Goal: Task Accomplishment & Management: Manage account settings

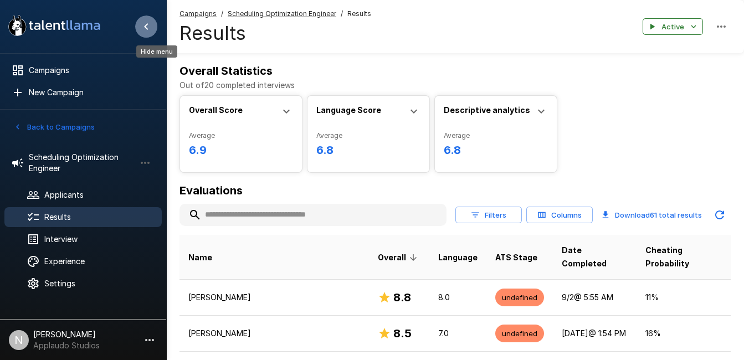
click at [139, 22] on button "Hide menu" at bounding box center [146, 27] width 22 height 22
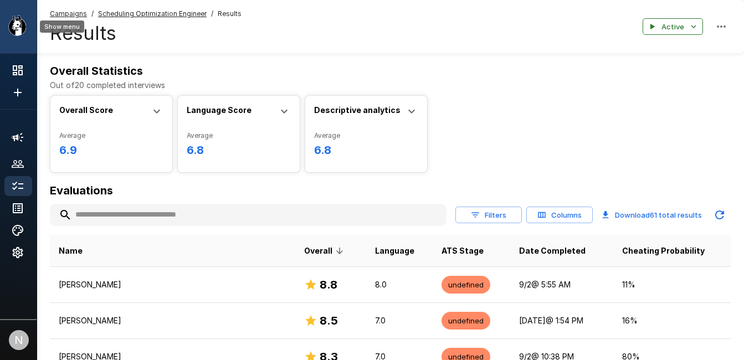
click at [8, 19] on icon ".st0{fill:#FFFFFF;} .st1{fill:#76a4ed;}" at bounding box center [54, 25] width 100 height 29
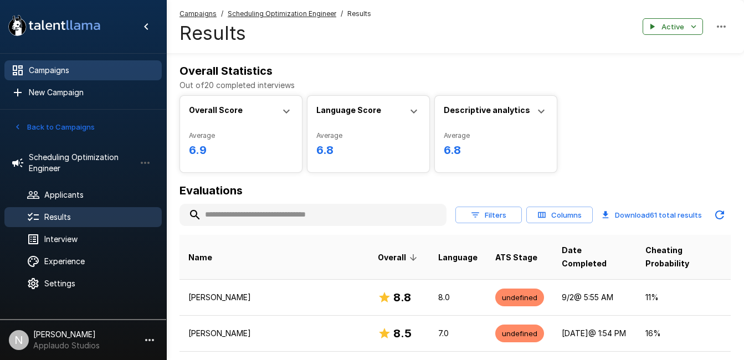
click at [68, 76] on div "Campaigns" at bounding box center [82, 70] width 157 height 20
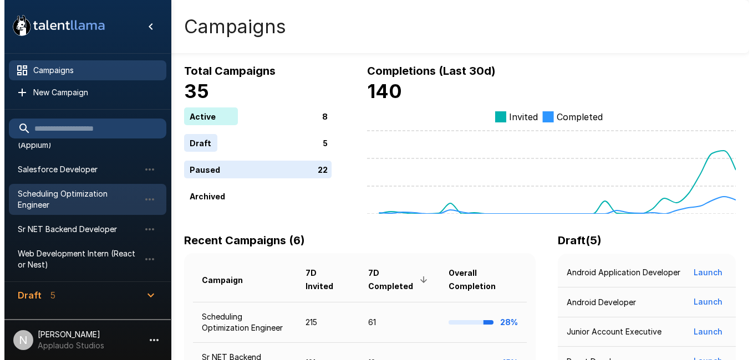
scroll to position [132, 0]
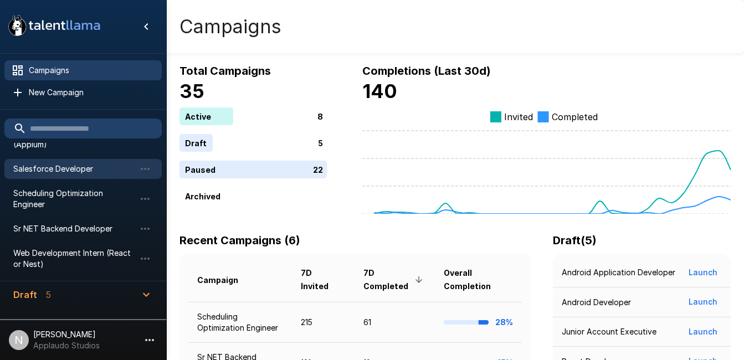
click at [54, 164] on span "Salesforce Developer" at bounding box center [74, 169] width 122 height 11
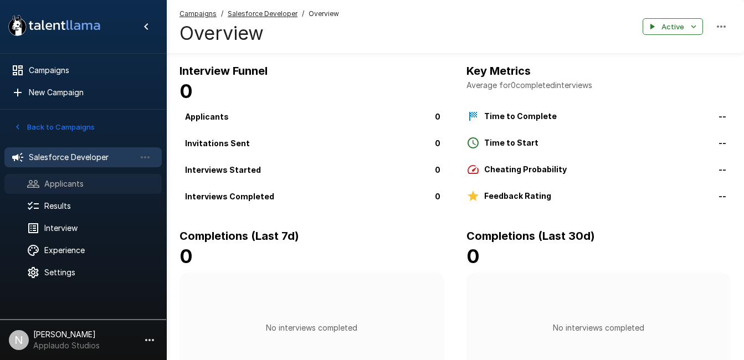
click at [74, 185] on span "Applicants" at bounding box center [98, 183] width 109 height 11
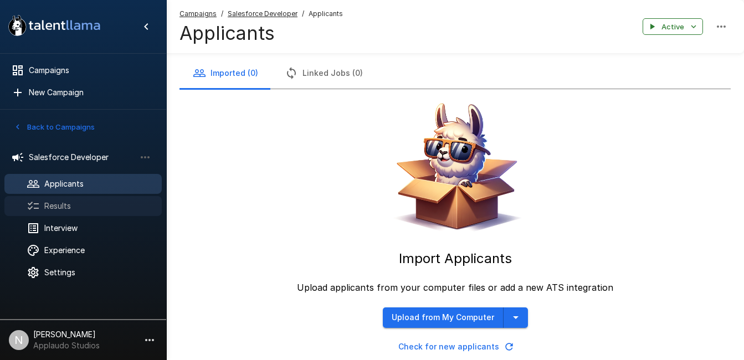
click at [71, 203] on span "Results" at bounding box center [98, 206] width 109 height 11
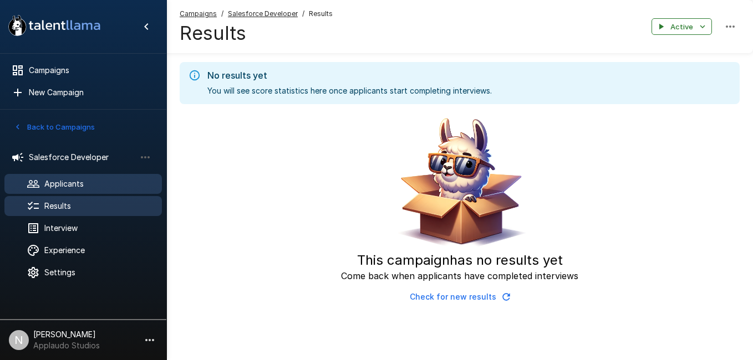
click at [113, 183] on span "Applicants" at bounding box center [98, 183] width 109 height 11
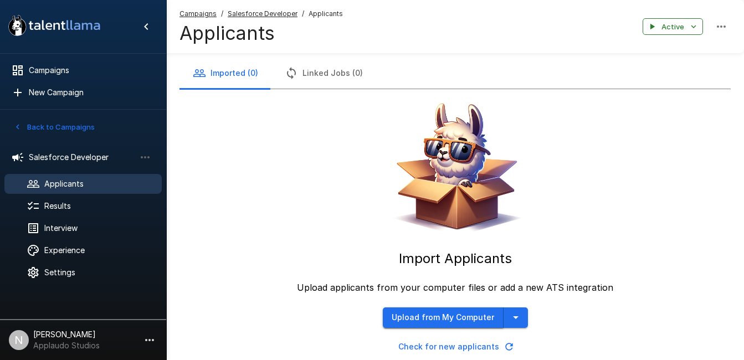
click at [439, 321] on button "Upload from My Computer" at bounding box center [443, 318] width 121 height 21
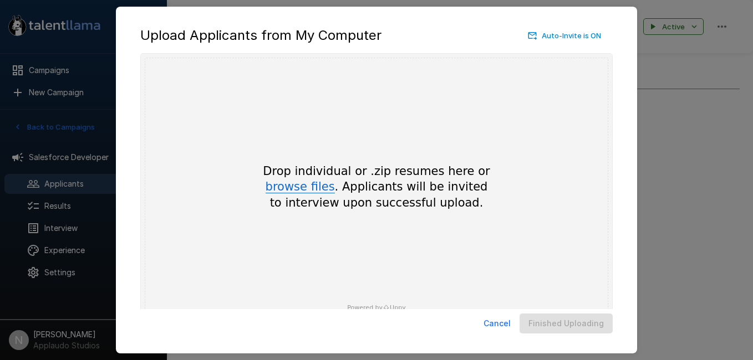
click at [305, 193] on button "browse files" at bounding box center [300, 187] width 69 height 12
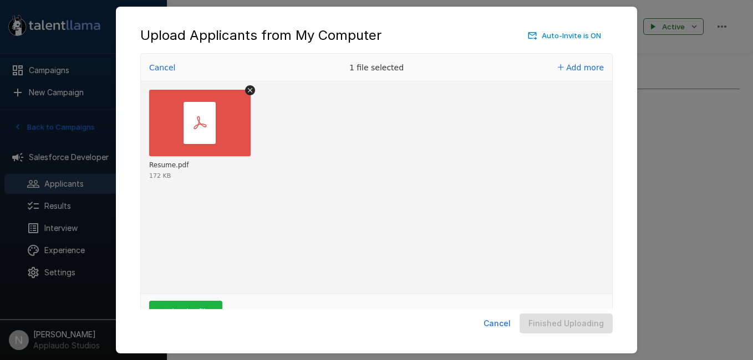
scroll to position [32, 0]
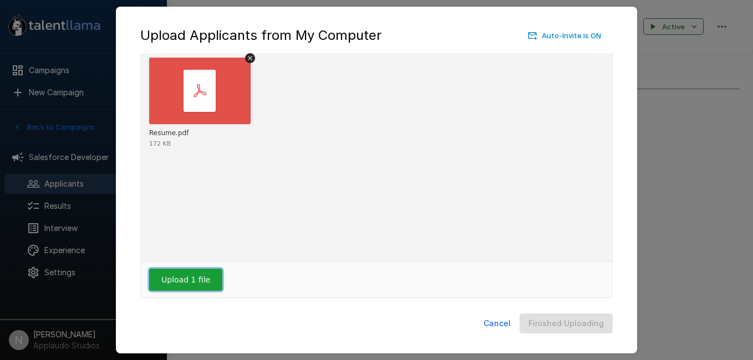
click at [183, 282] on button "Upload 1 file" at bounding box center [185, 280] width 73 height 22
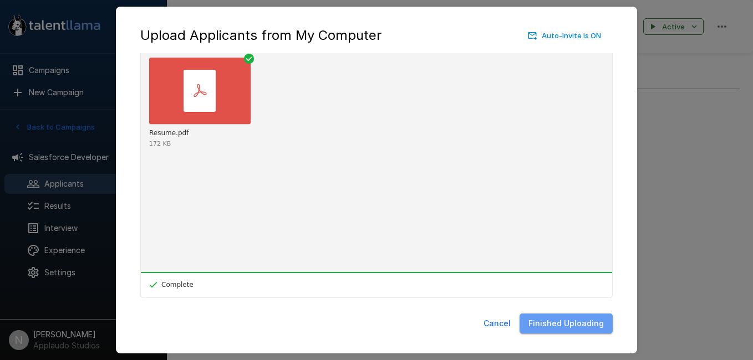
click at [580, 324] on button "Finished Uploading" at bounding box center [565, 324] width 93 height 21
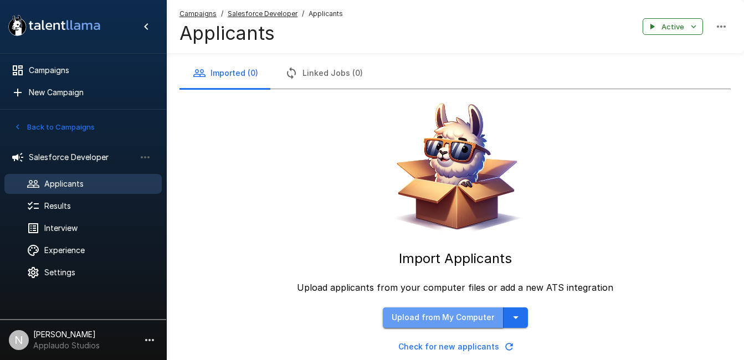
click at [449, 316] on button "Upload from My Computer" at bounding box center [443, 318] width 121 height 21
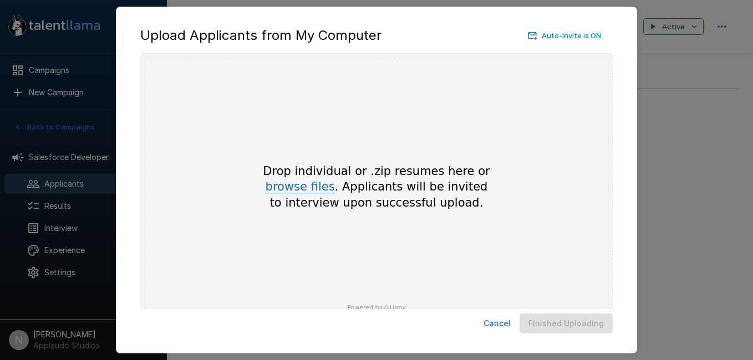
click at [280, 193] on button "browse files" at bounding box center [300, 187] width 69 height 12
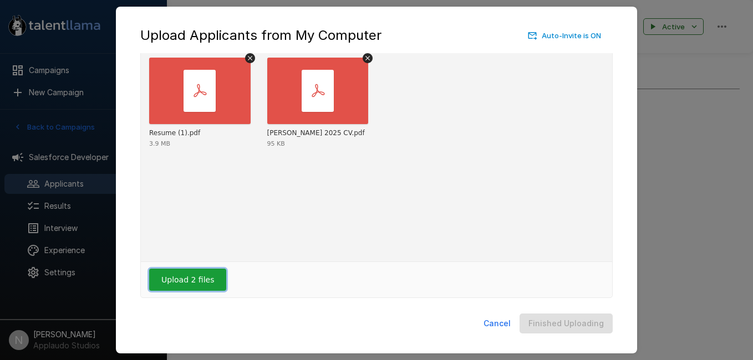
click at [184, 280] on button "Upload 2 files" at bounding box center [187, 280] width 77 height 22
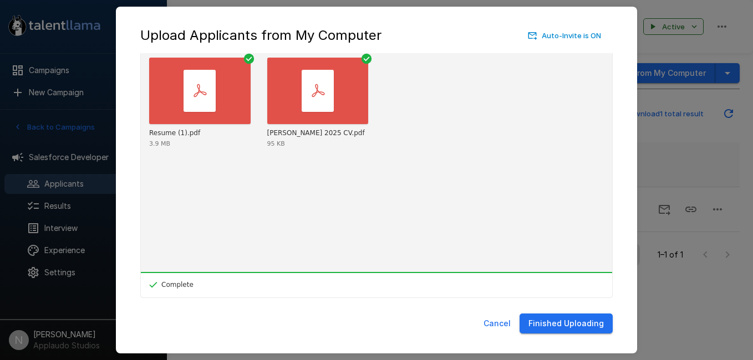
click at [559, 319] on button "Finished Uploading" at bounding box center [565, 324] width 93 height 21
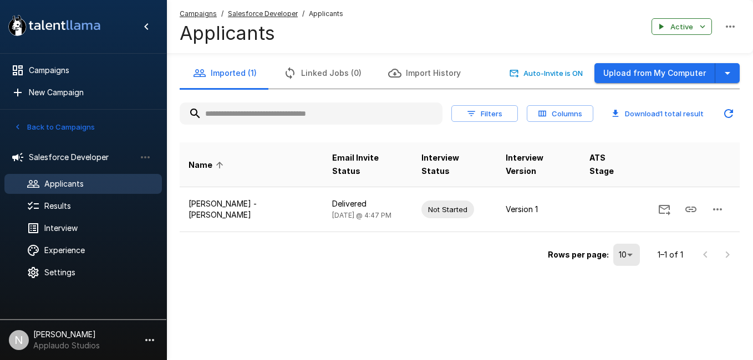
click at [68, 192] on div "Applicants" at bounding box center [82, 184] width 157 height 20
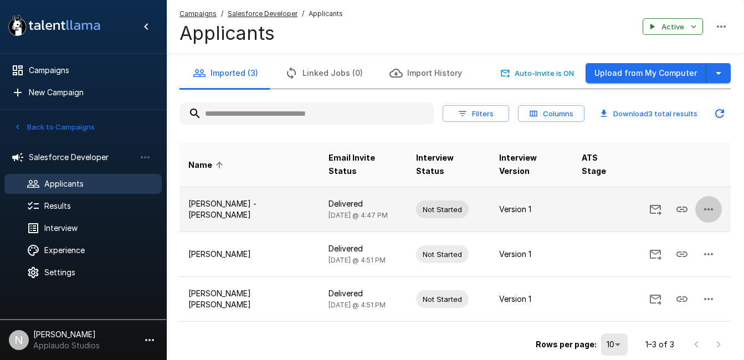
click at [707, 203] on icon "button" at bounding box center [708, 209] width 13 height 13
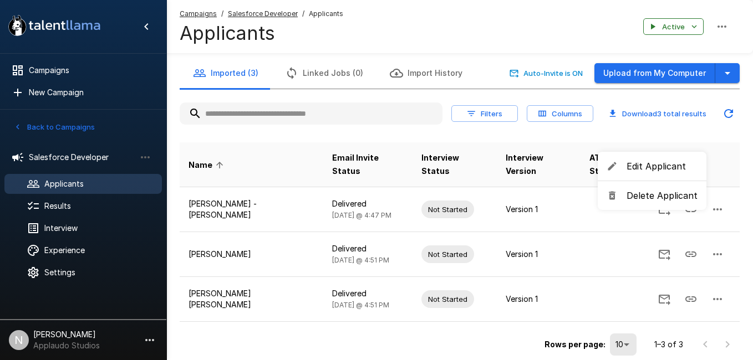
click at [739, 201] on div at bounding box center [376, 180] width 753 height 360
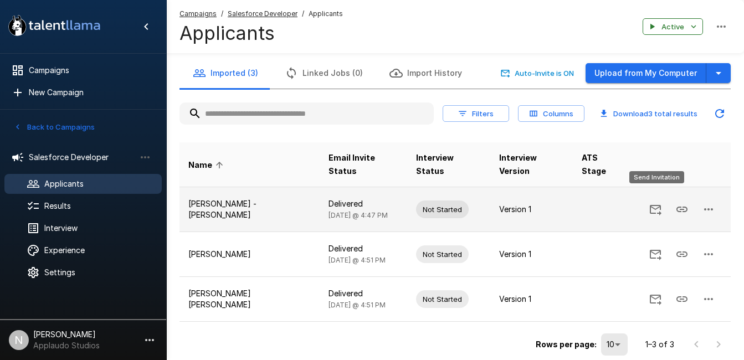
click at [652, 203] on icon "Send Invitation" at bounding box center [655, 209] width 13 height 13
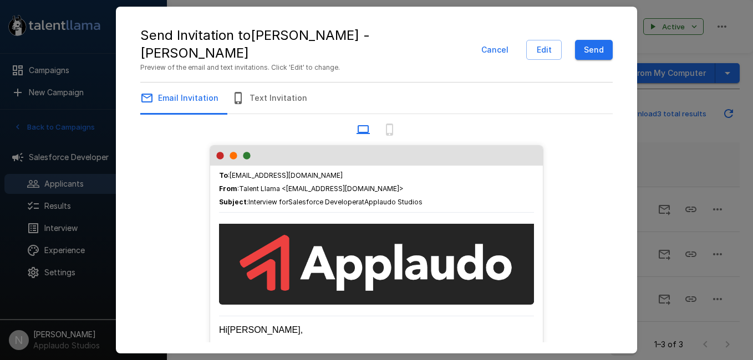
scroll to position [366, 0]
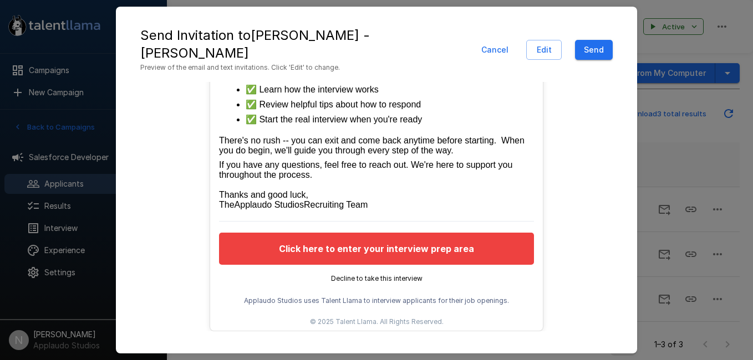
click at [596, 41] on button "Send" at bounding box center [594, 50] width 38 height 21
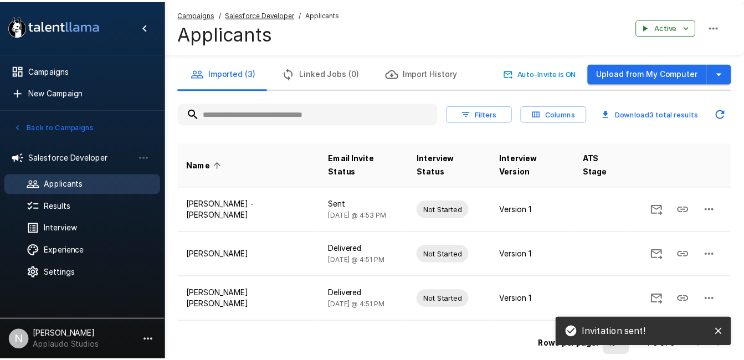
scroll to position [321, 0]
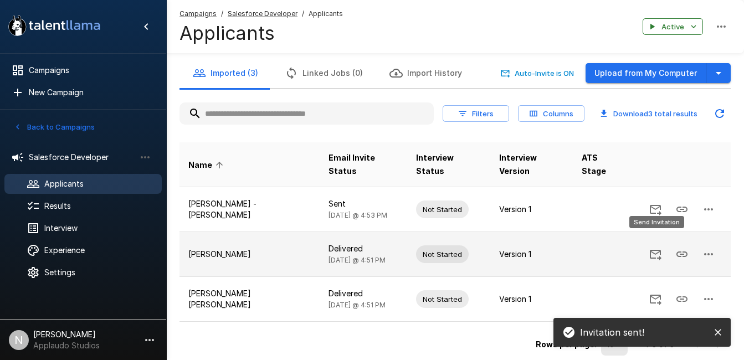
click at [660, 250] on icon "Send Invitation" at bounding box center [656, 255] width 12 height 11
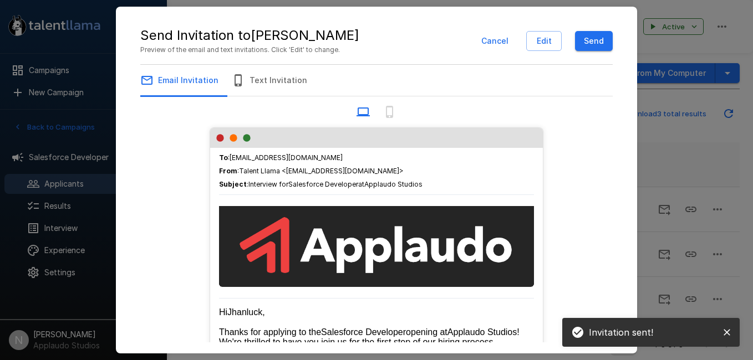
click at [590, 47] on button "Send" at bounding box center [594, 41] width 38 height 21
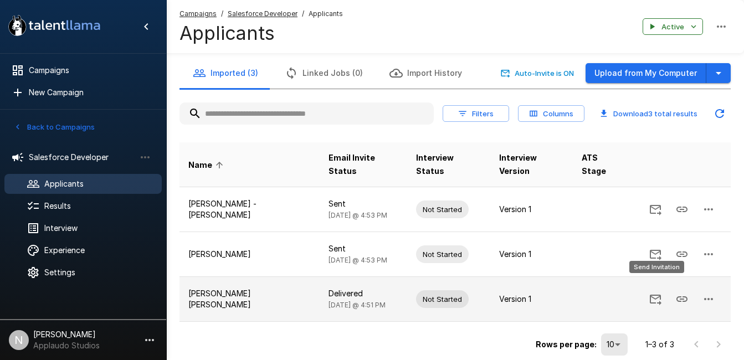
click at [656, 295] on icon "Send Invitation" at bounding box center [656, 300] width 12 height 11
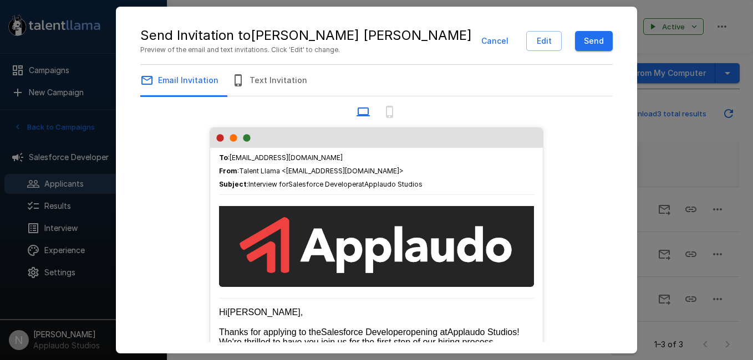
click at [605, 37] on button "Send" at bounding box center [594, 41] width 38 height 21
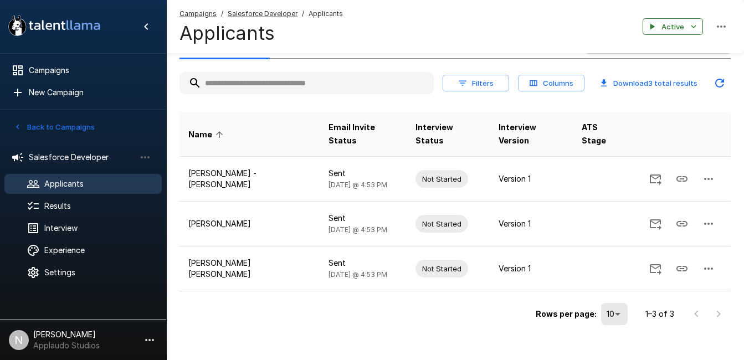
scroll to position [0, 0]
